Goal: Information Seeking & Learning: Learn about a topic

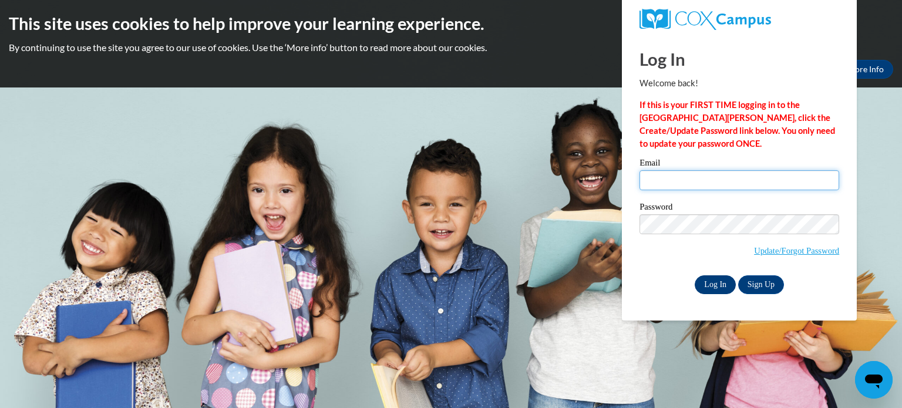
type input "15beyersdorfm@gmail.com"
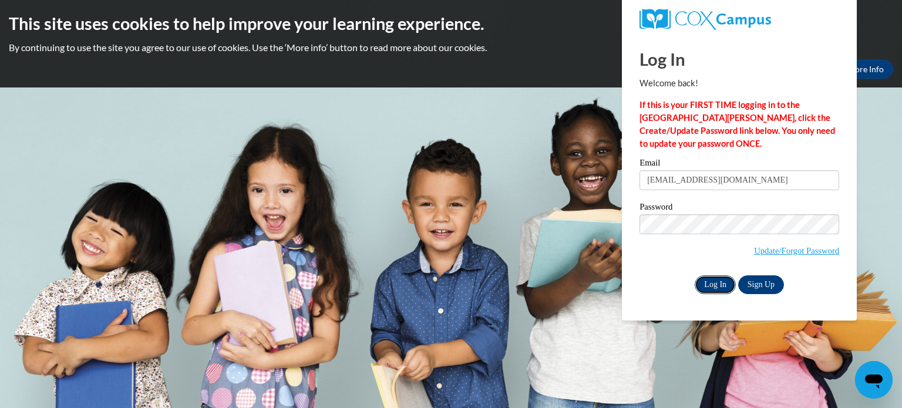
click at [711, 288] on input "Log In" at bounding box center [715, 284] width 41 height 19
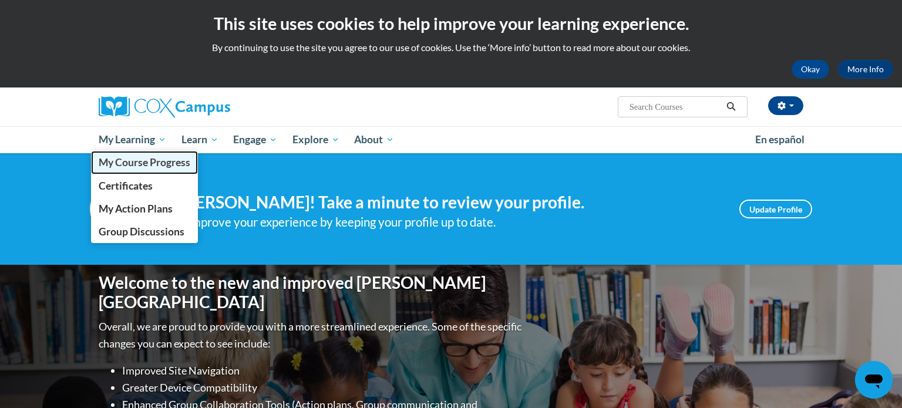
click at [140, 162] on span "My Course Progress" at bounding box center [145, 162] width 92 height 12
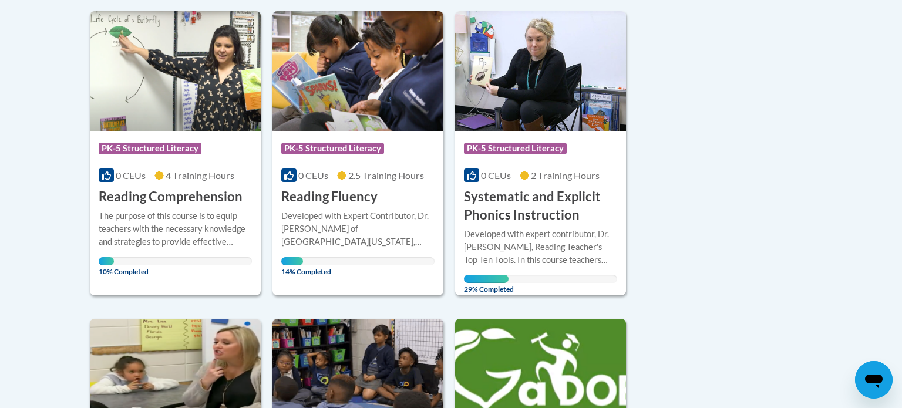
scroll to position [299, 0]
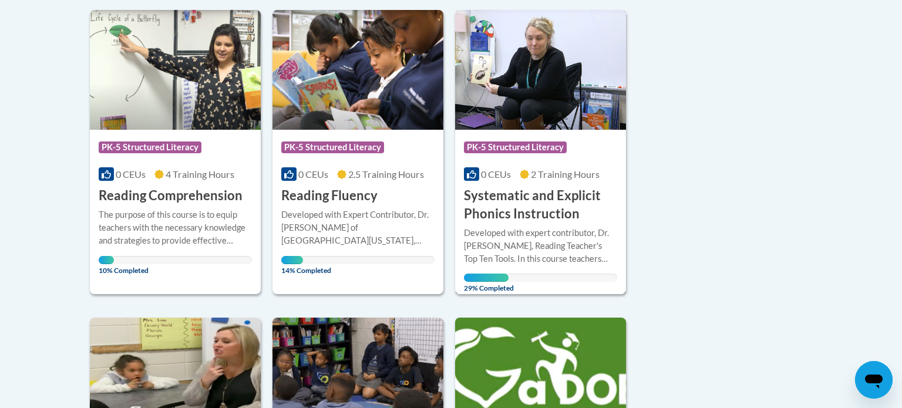
click at [499, 199] on h3 "Systematic and Explicit Phonics Instruction" at bounding box center [540, 205] width 153 height 36
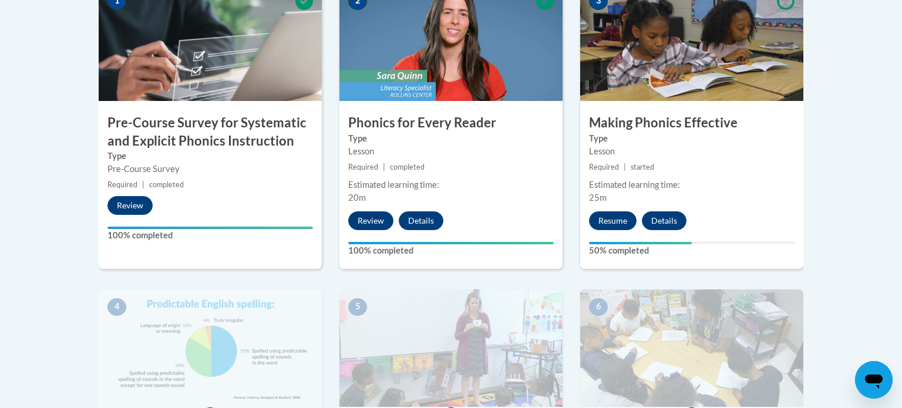
scroll to position [416, 0]
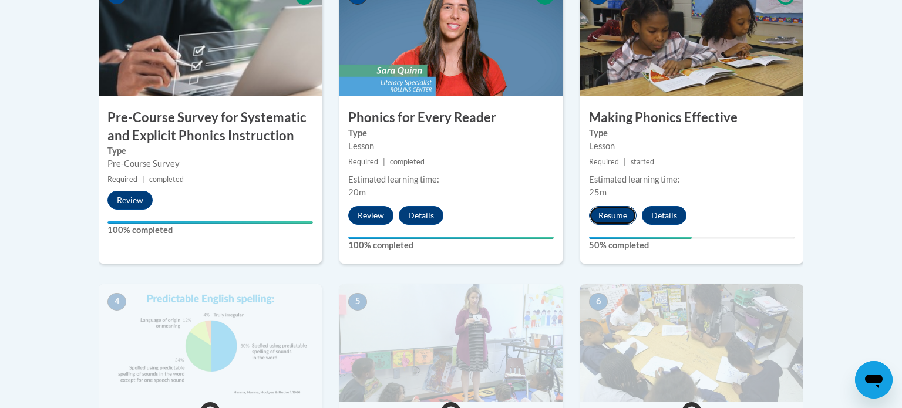
click at [607, 214] on button "Resume" at bounding box center [613, 215] width 48 height 19
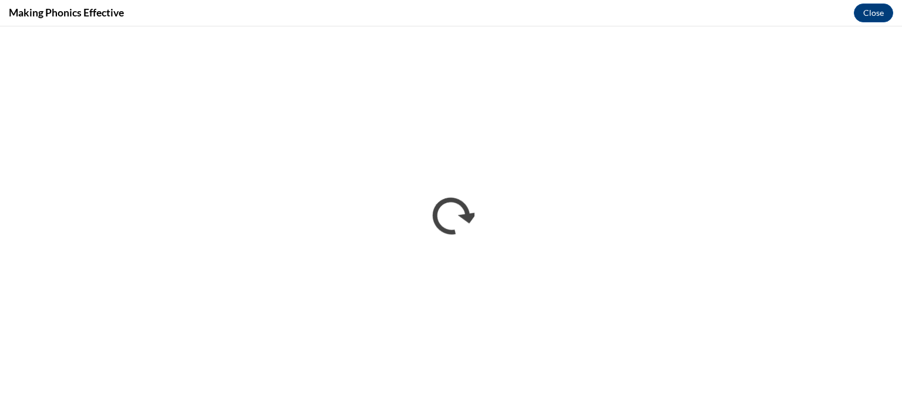
scroll to position [0, 0]
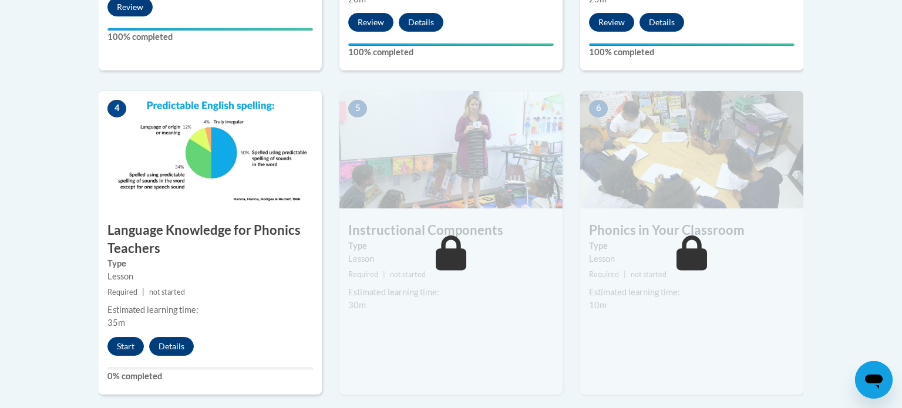
scroll to position [611, 0]
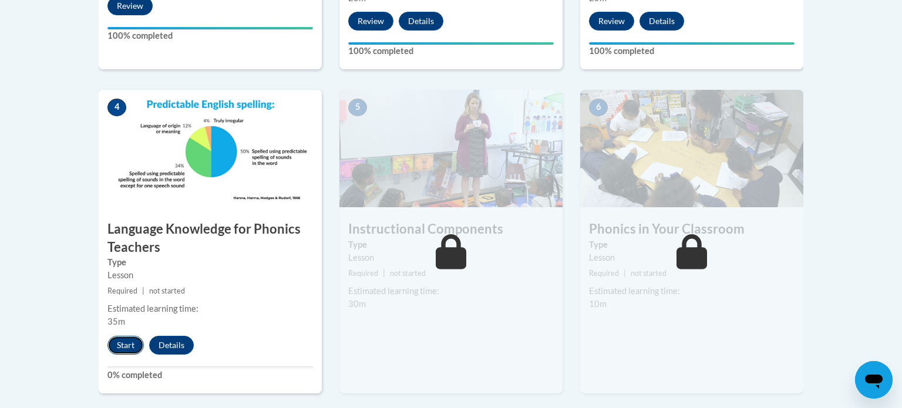
click at [122, 348] on button "Start" at bounding box center [125, 345] width 36 height 19
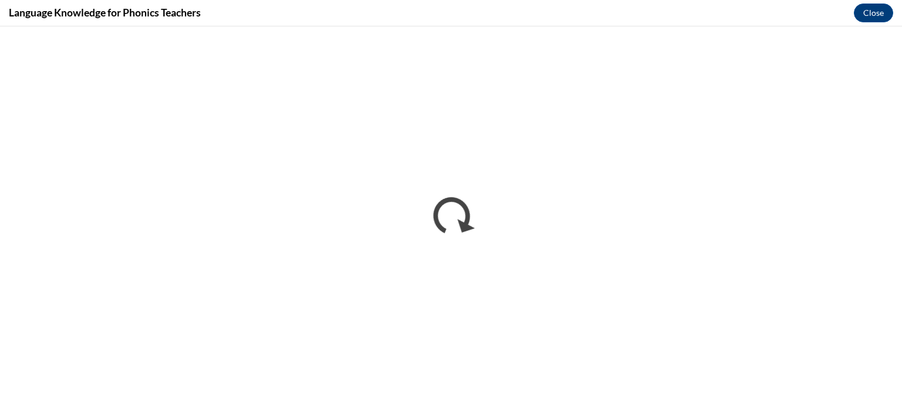
scroll to position [0, 0]
